Goal: Task Accomplishment & Management: Use online tool/utility

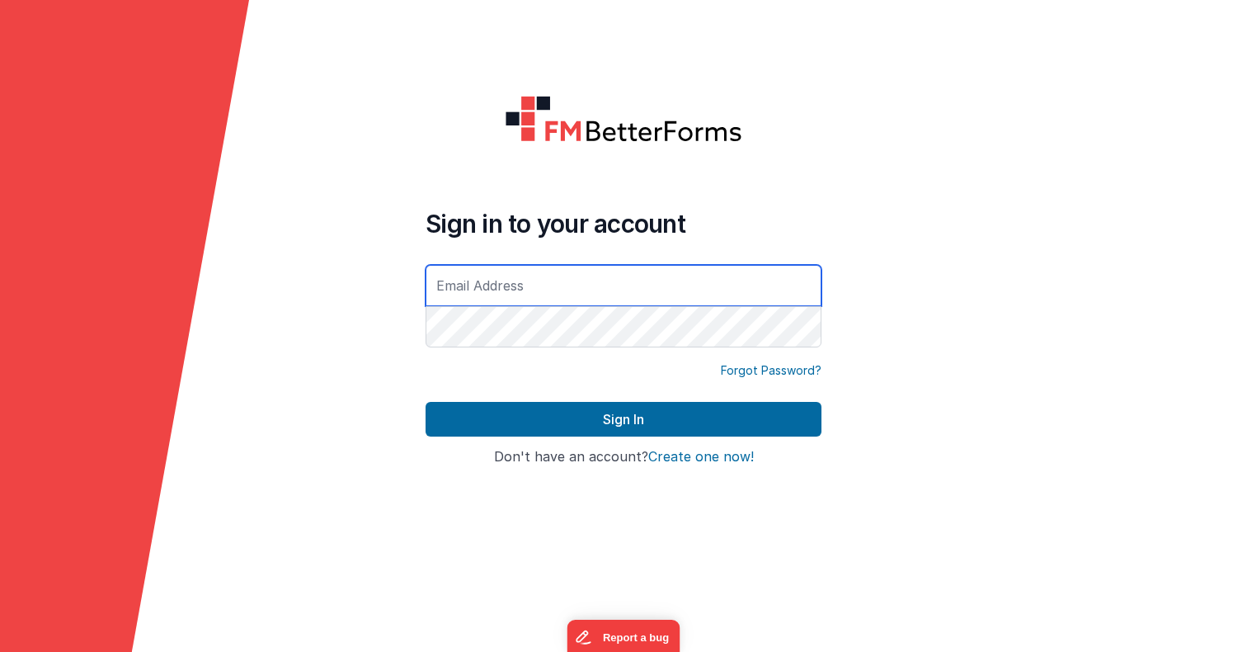
type input "[PERSON_NAME][EMAIL_ADDRESS][DOMAIN_NAME]"
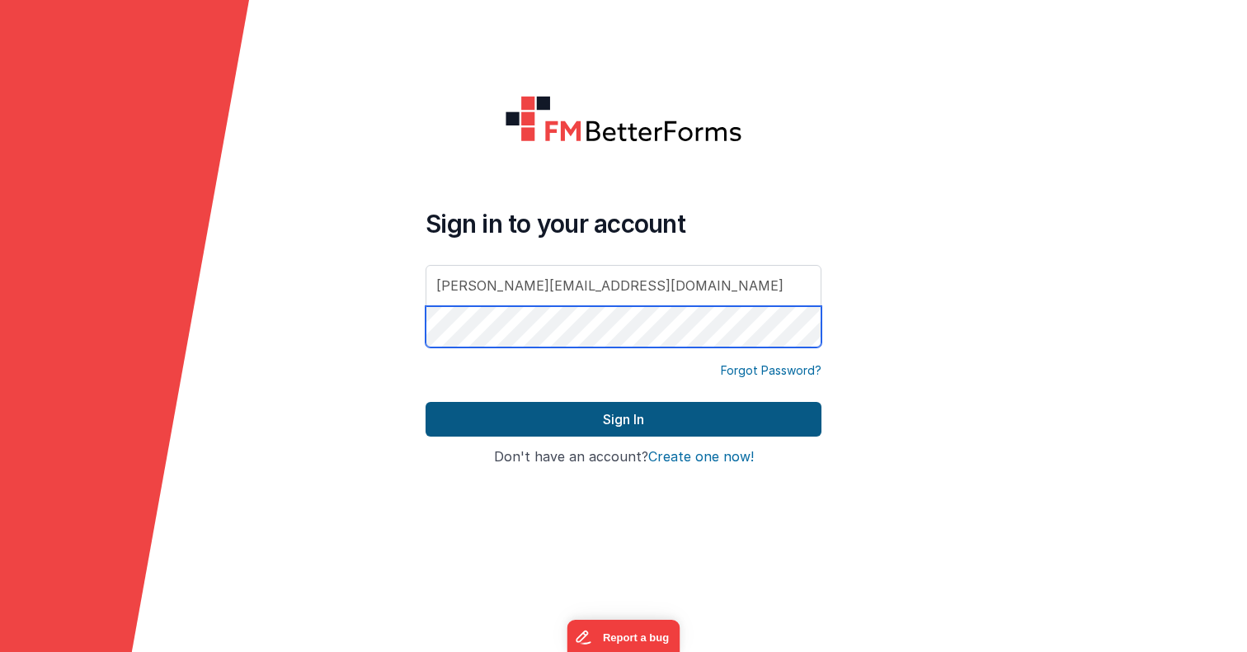
click at [624, 419] on button "Sign In" at bounding box center [624, 419] width 396 height 35
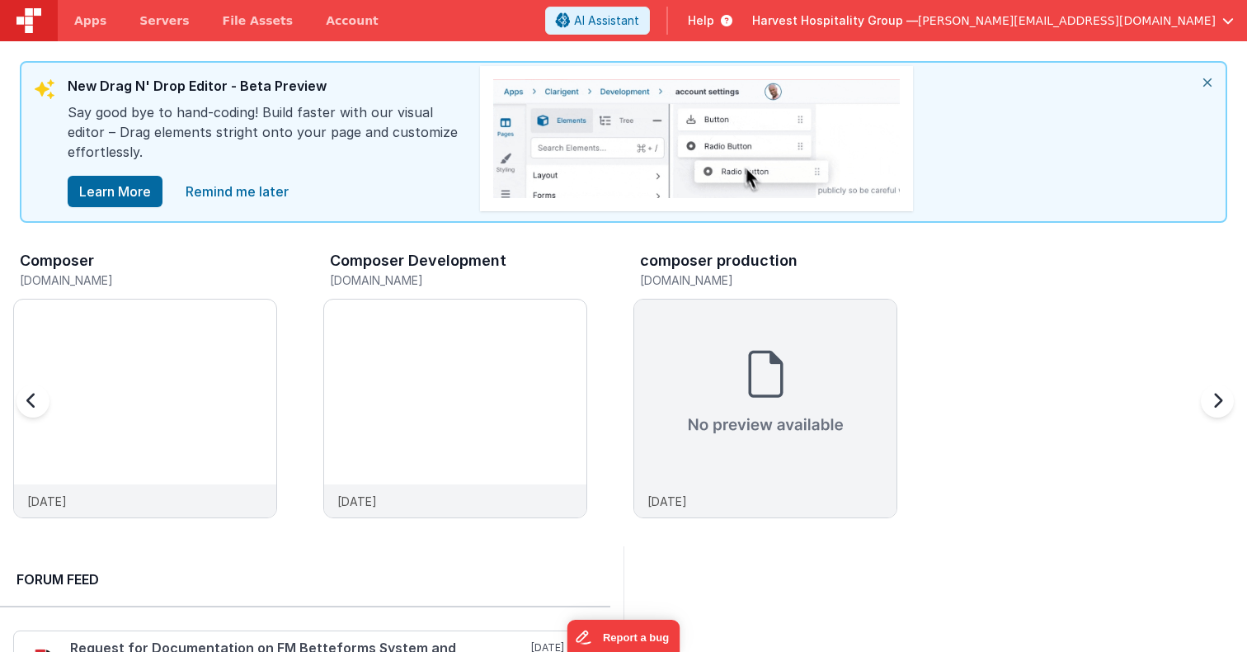
click at [78, 258] on h3 "Composer" at bounding box center [57, 260] width 74 height 16
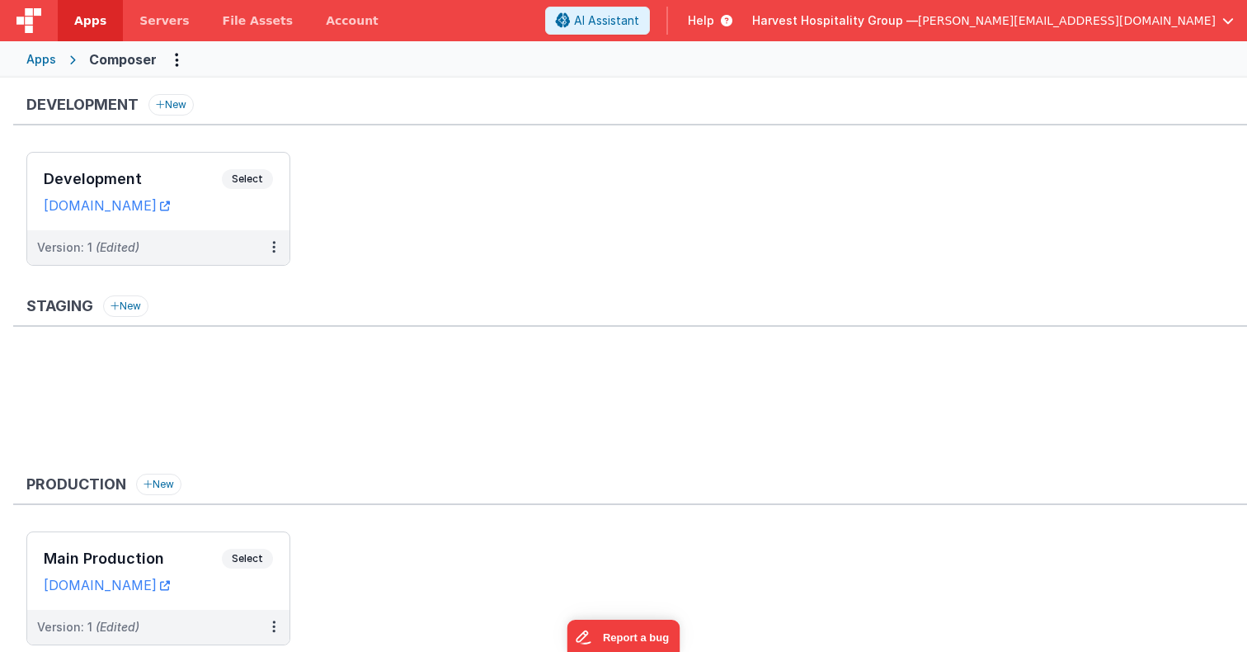
scroll to position [54, 0]
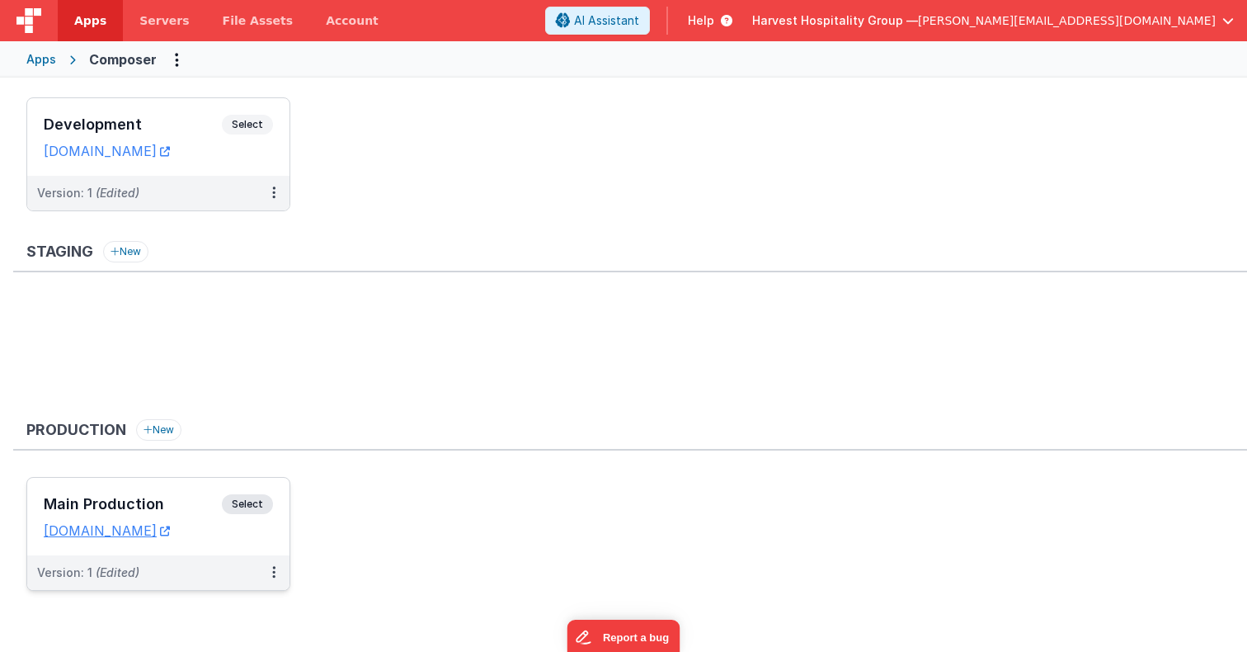
click at [126, 494] on div "Main Production Select" at bounding box center [158, 508] width 229 height 28
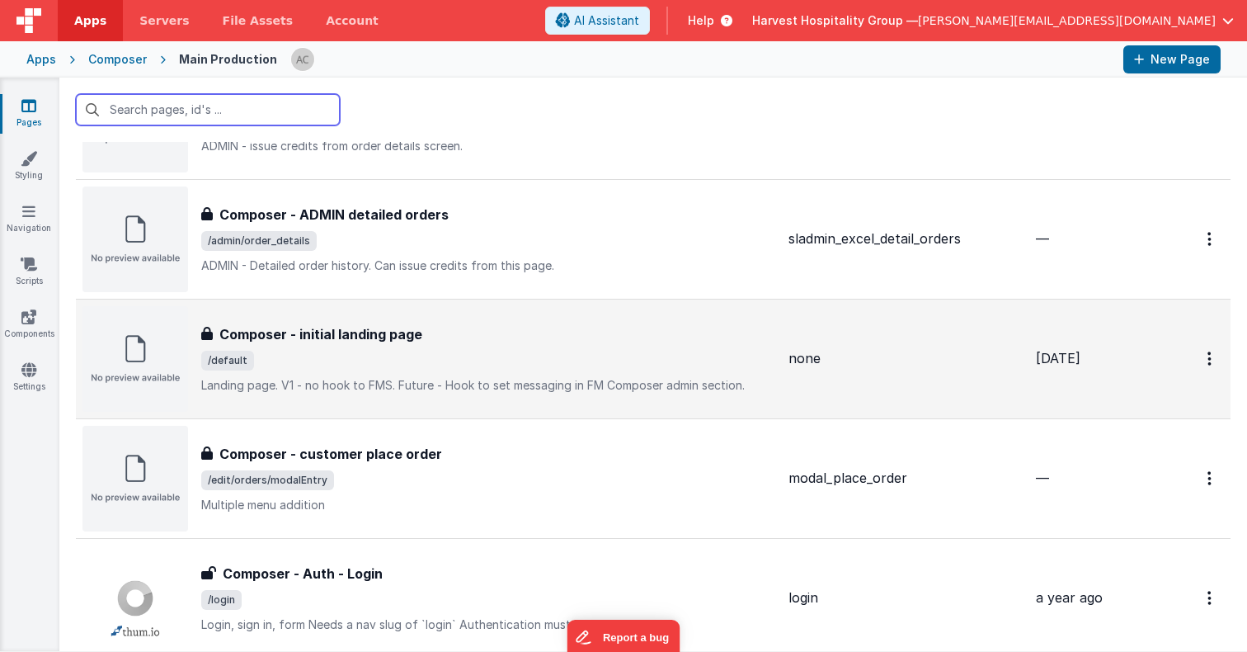
scroll to position [357, 0]
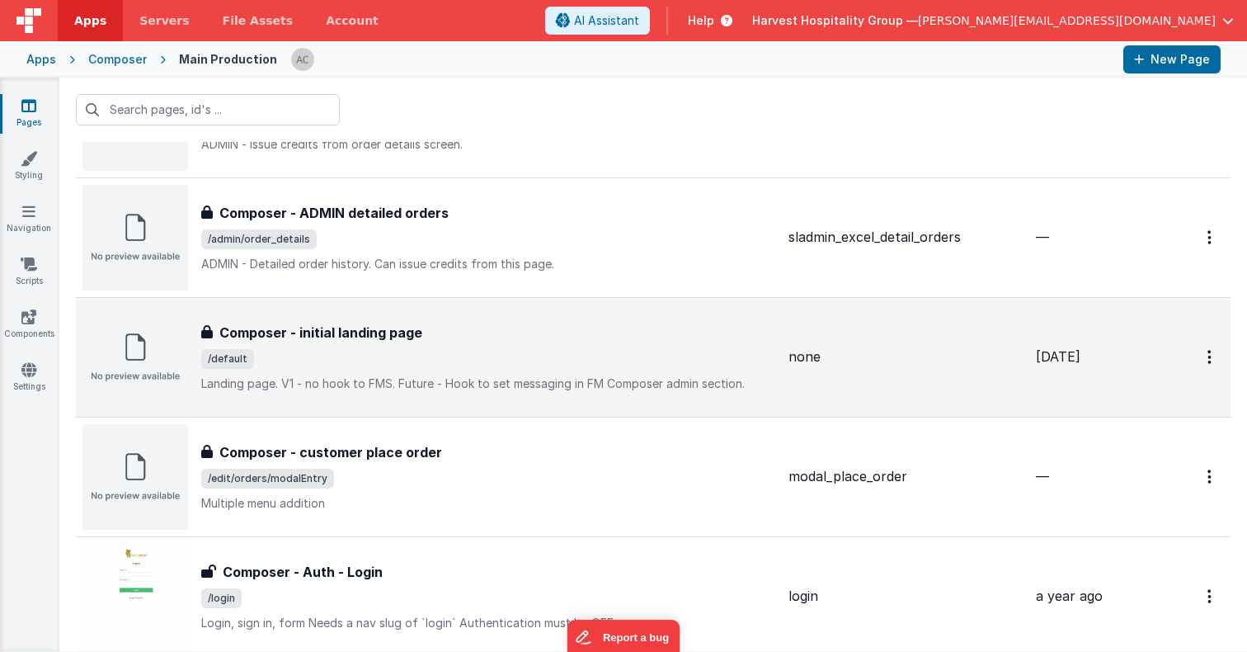
click at [544, 332] on div "Composer - initial landing page" at bounding box center [488, 333] width 574 height 20
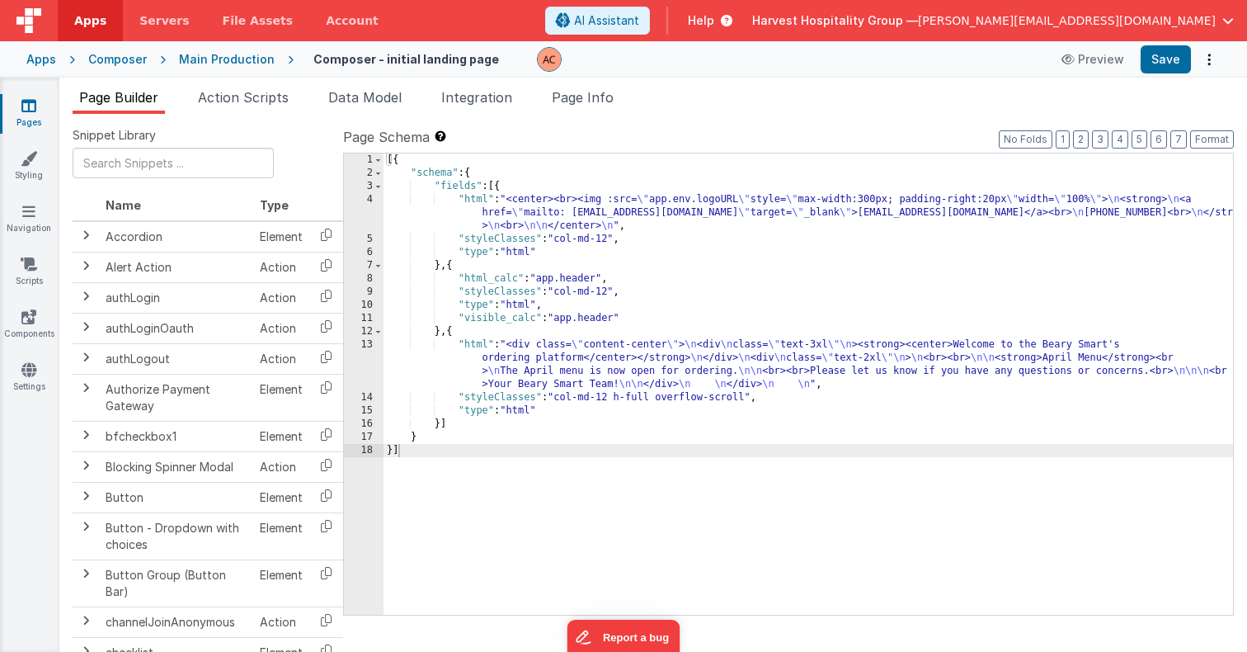
click at [605, 361] on div "[{ "schema" : { "fields" : [{ "html" : "<center><br><img :src= \" app.env.logoU…" at bounding box center [809, 397] width 850 height 488
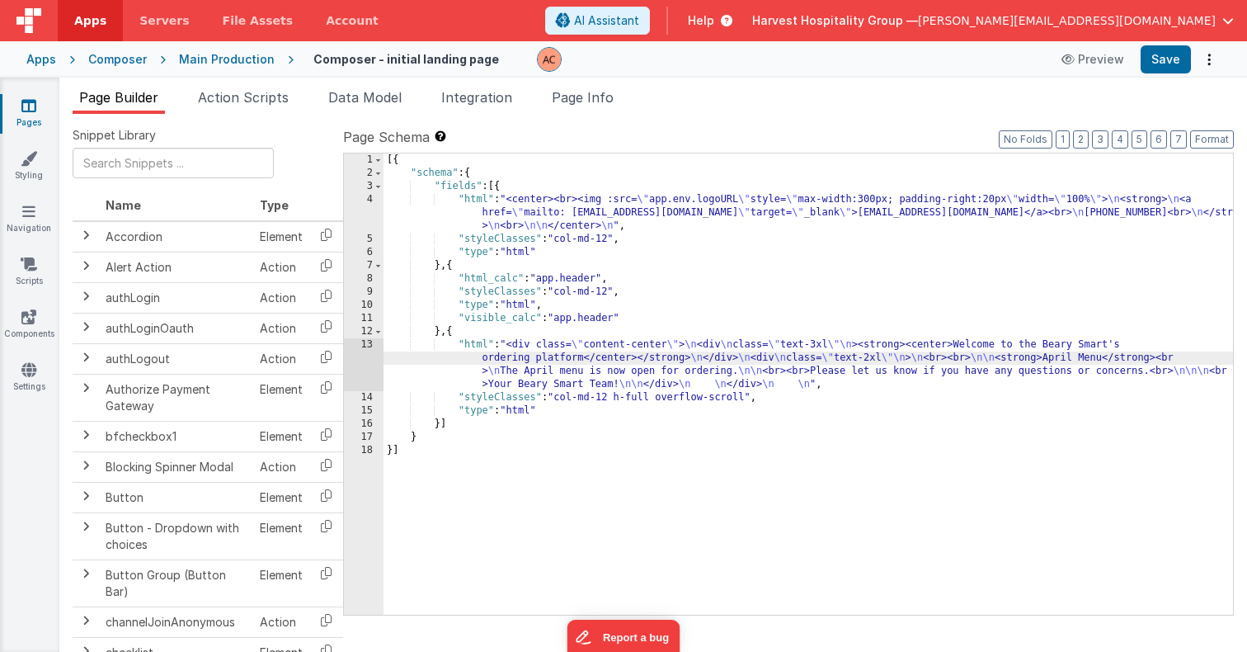
click at [364, 358] on div "13" at bounding box center [364, 364] width 40 height 53
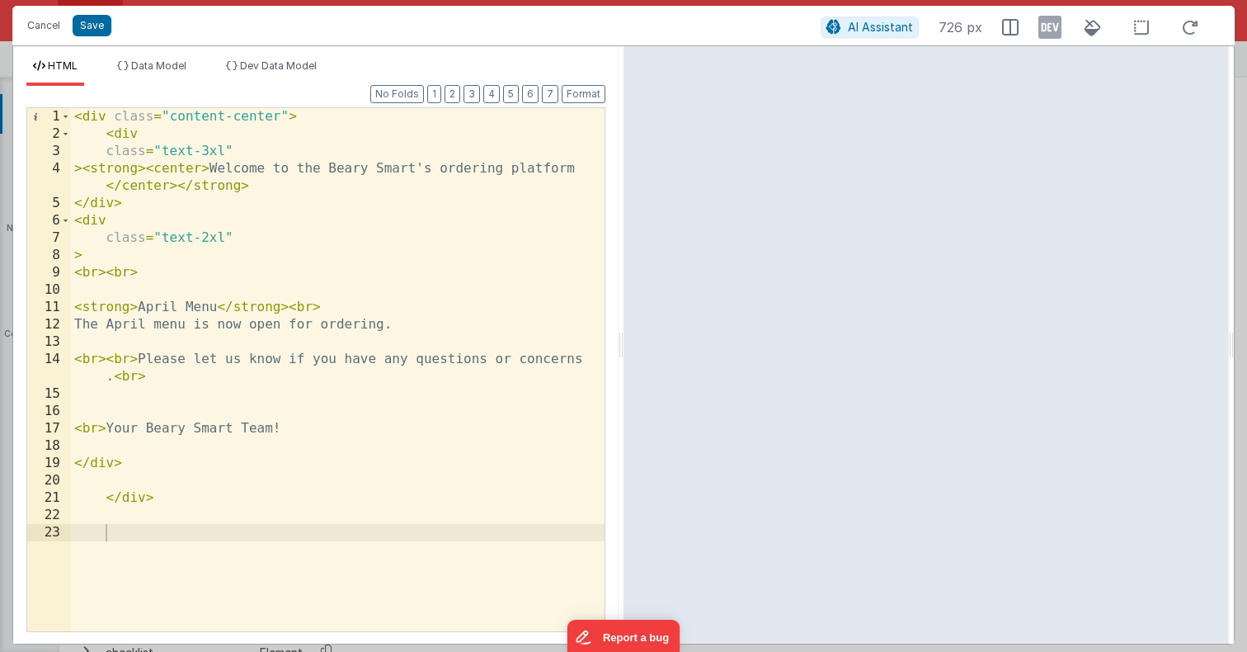
click at [158, 304] on div "< div class = "content-center" > < div class = "text-3xl" > < strong > < center…" at bounding box center [338, 387] width 534 height 558
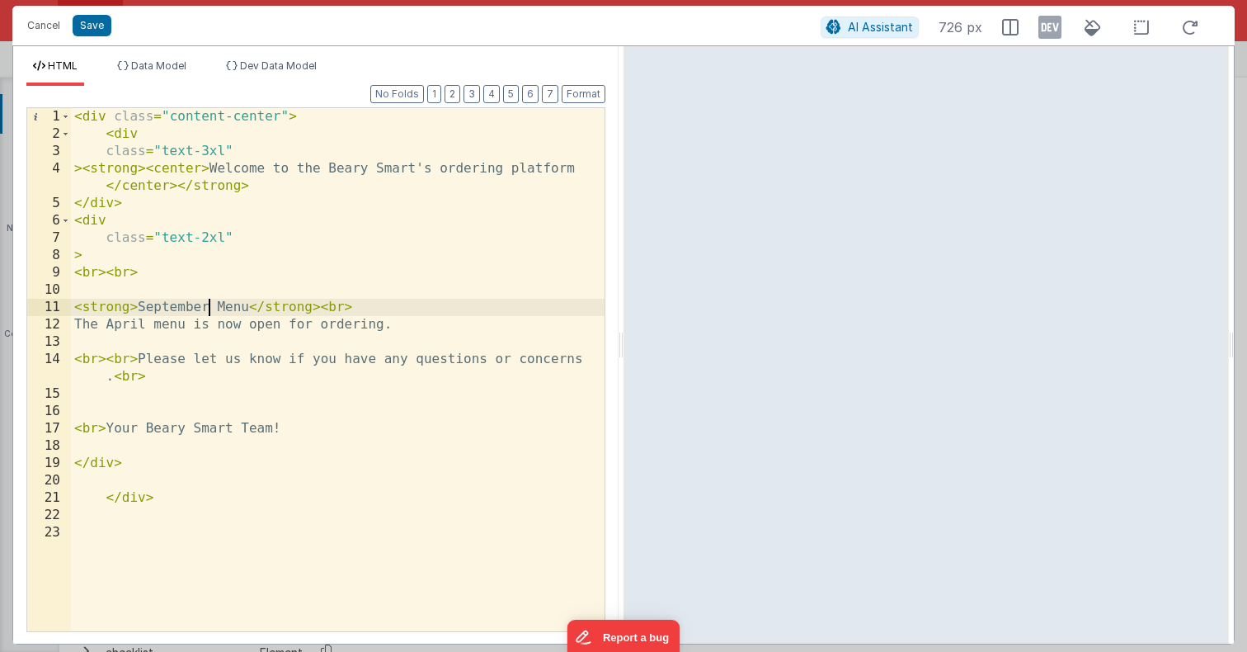
click at [120, 323] on div "< div class = "content-center" > < div class = "text-3xl" > < strong > < center…" at bounding box center [338, 387] width 534 height 558
